Goal: Task Accomplishment & Management: Complete application form

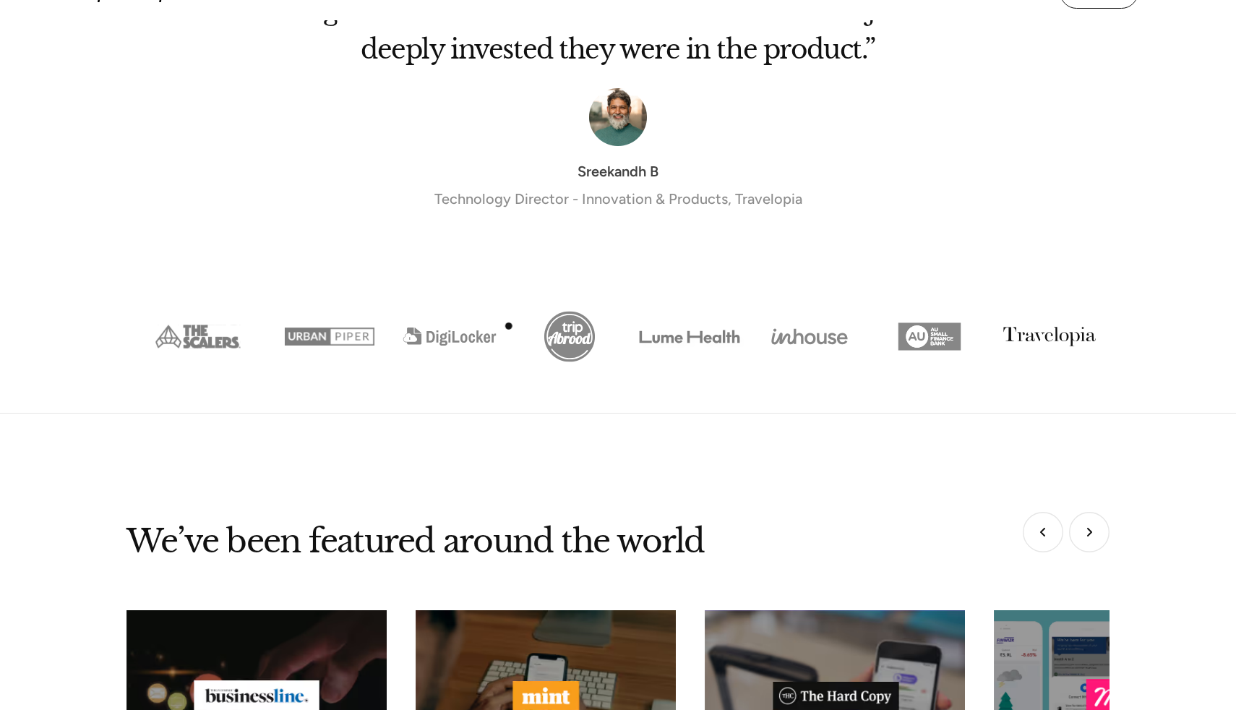
scroll to position [6105, 0]
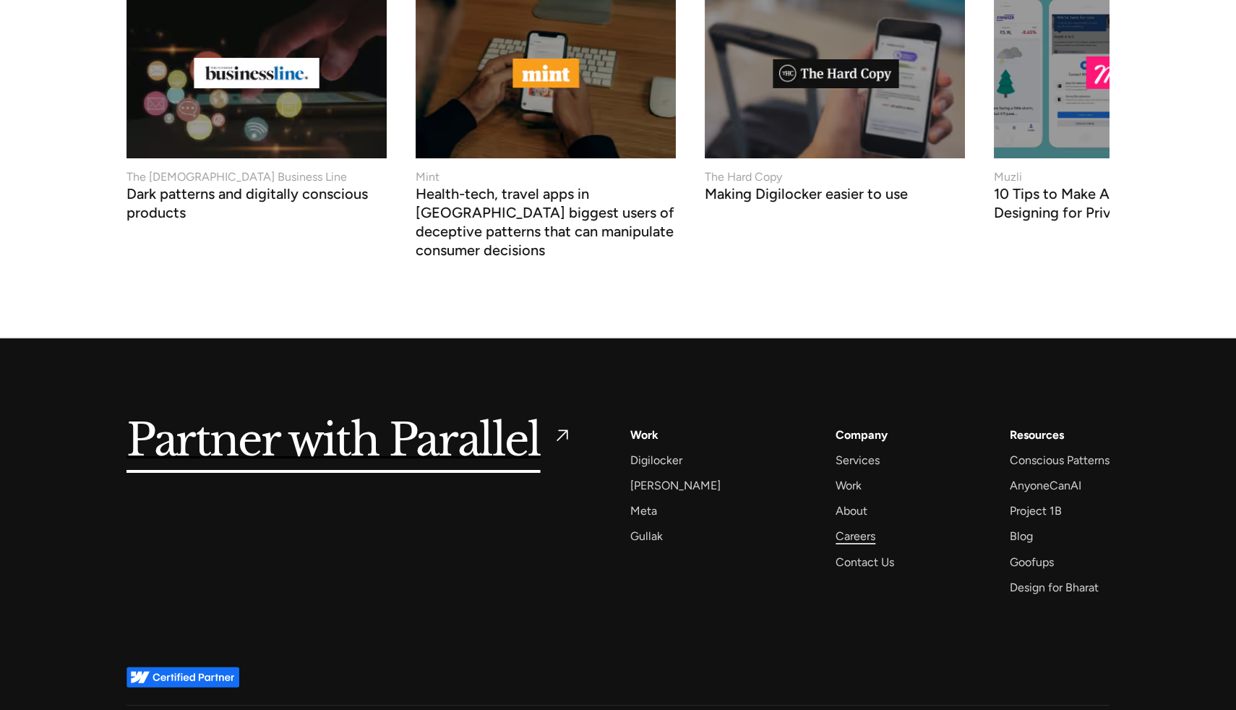
click at [836, 526] on div "Careers" at bounding box center [856, 536] width 40 height 20
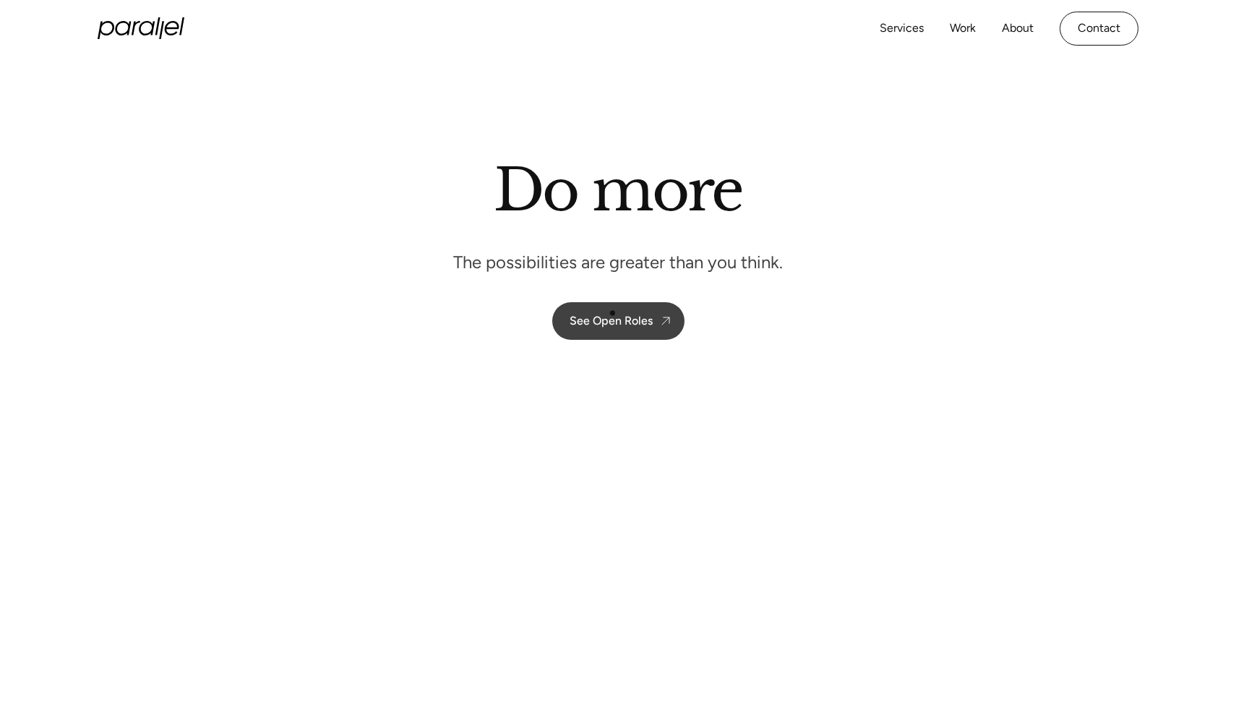
click at [612, 308] on link "See Open Roles" at bounding box center [618, 321] width 132 height 38
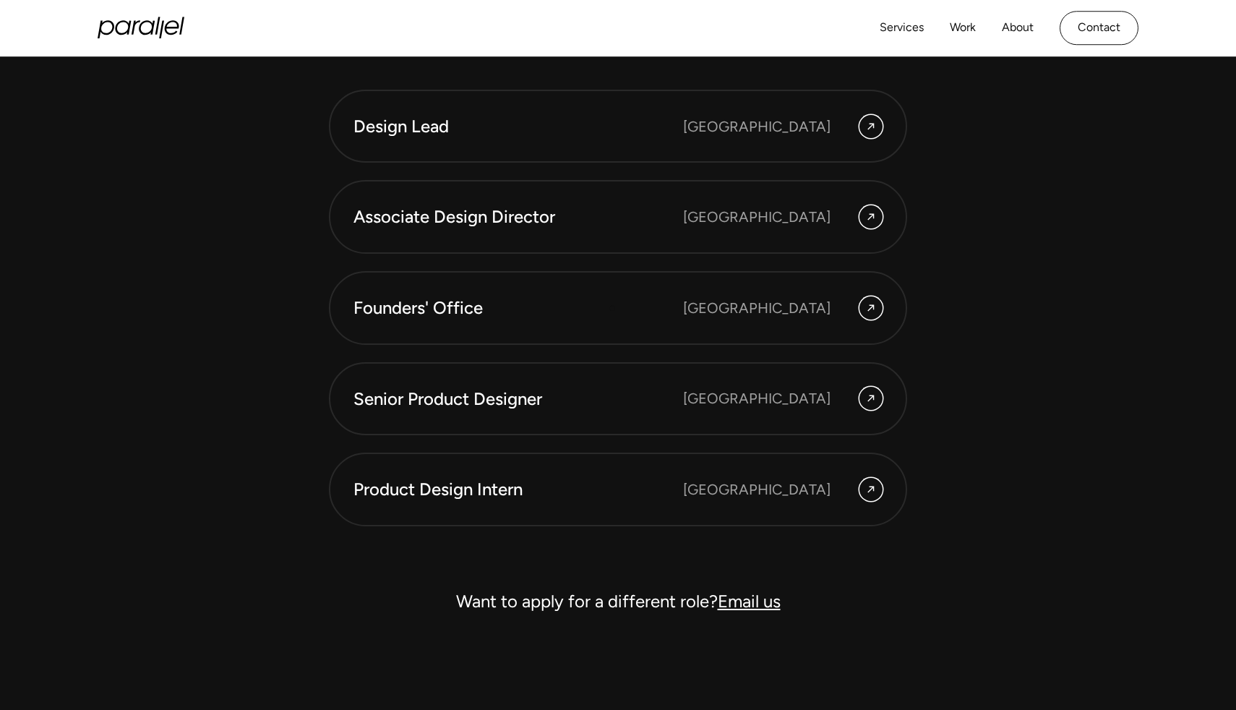
scroll to position [4044, 0]
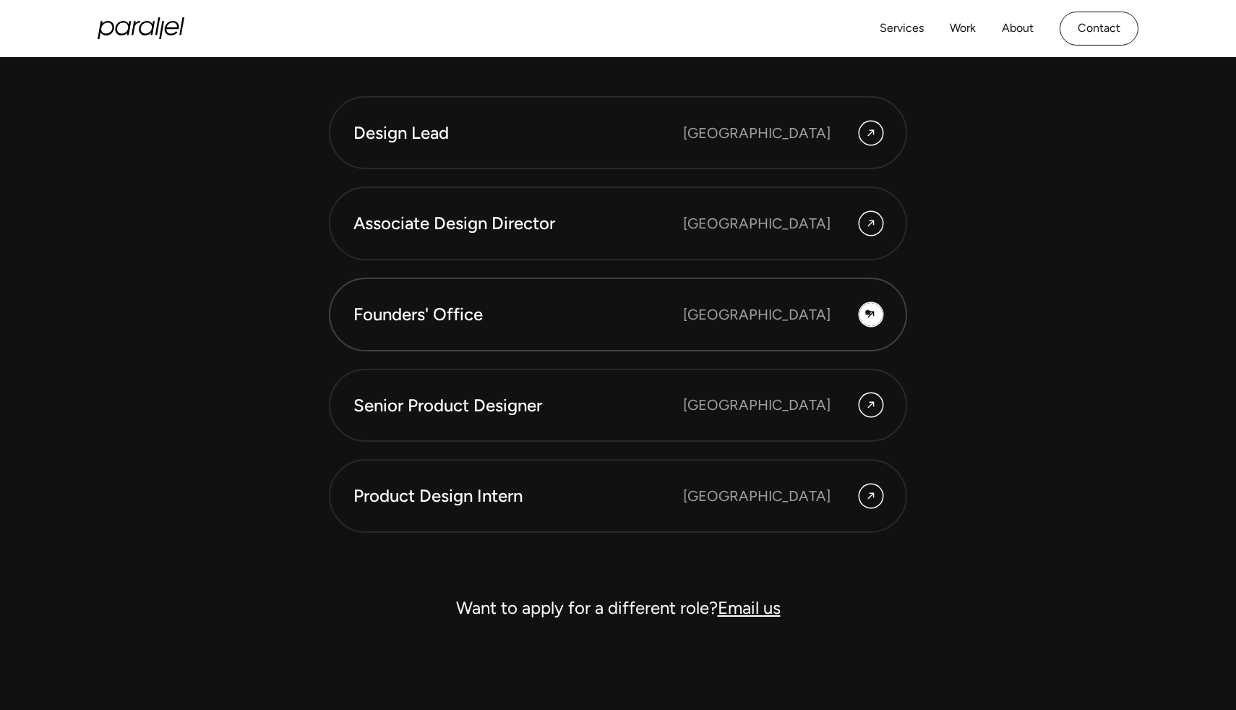
click at [871, 312] on icon at bounding box center [871, 314] width 12 height 17
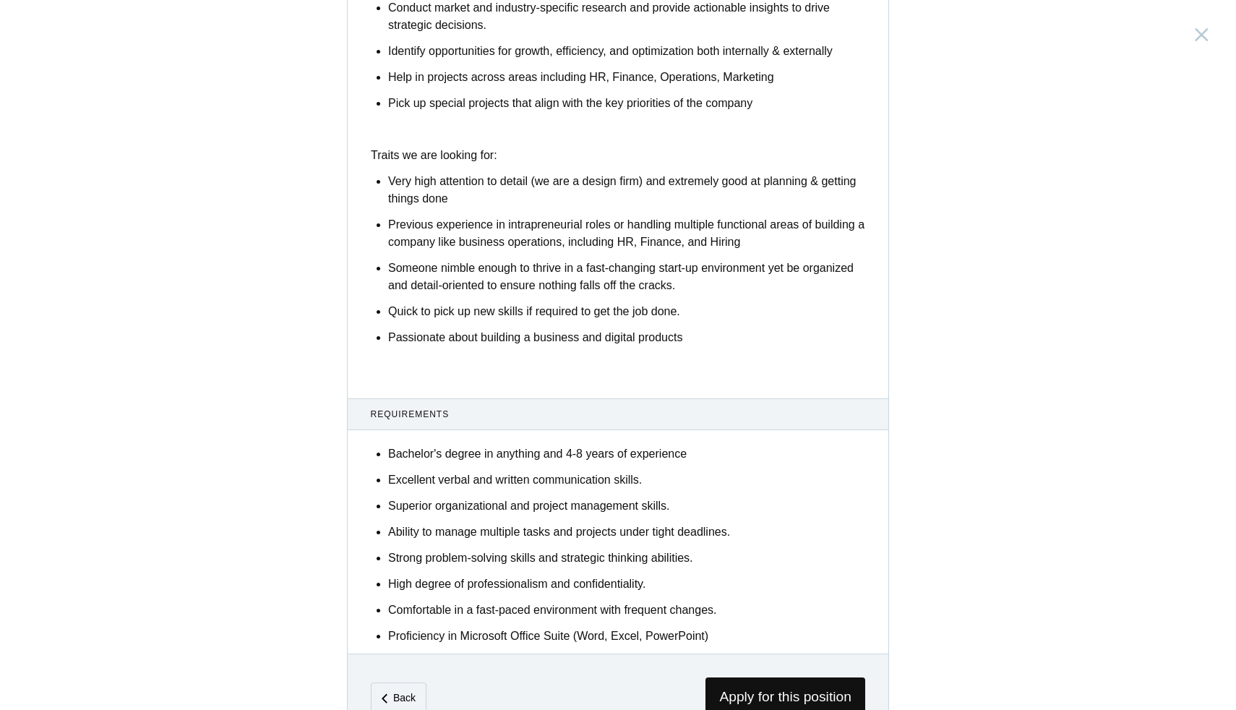
scroll to position [674, 0]
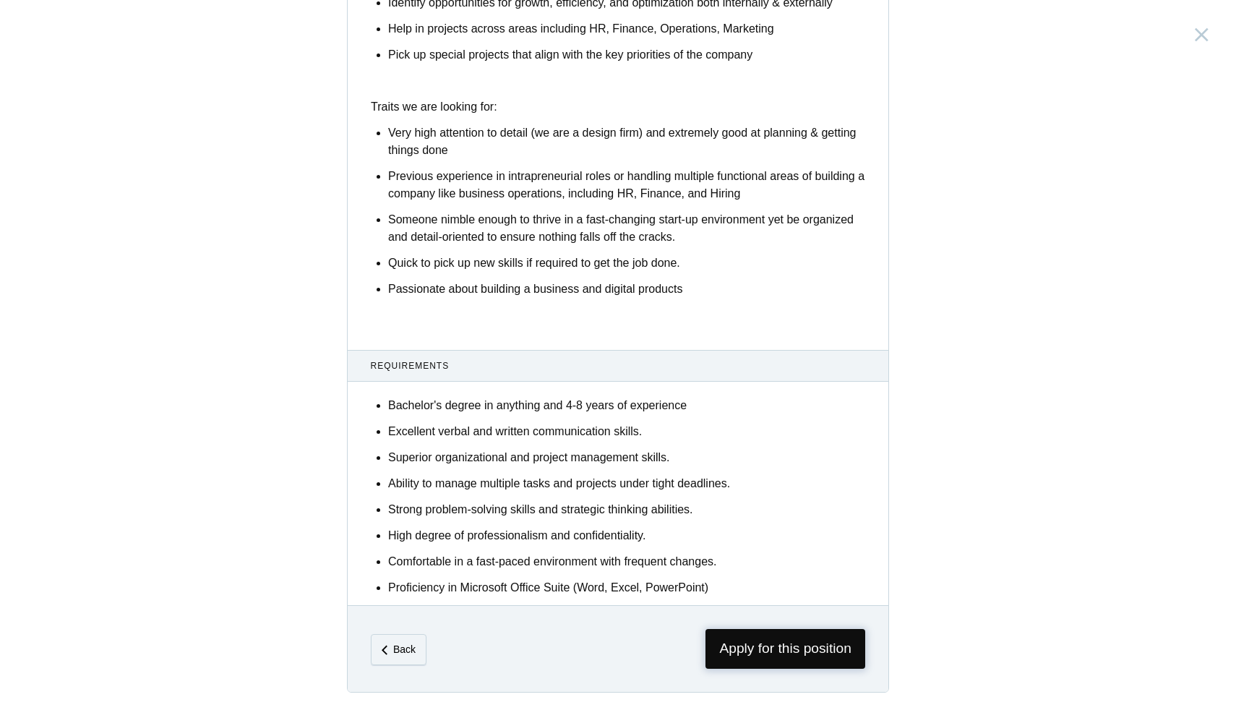
click at [789, 645] on span "Apply for this position" at bounding box center [785, 649] width 160 height 40
